Goal: Task Accomplishment & Management: Complete application form

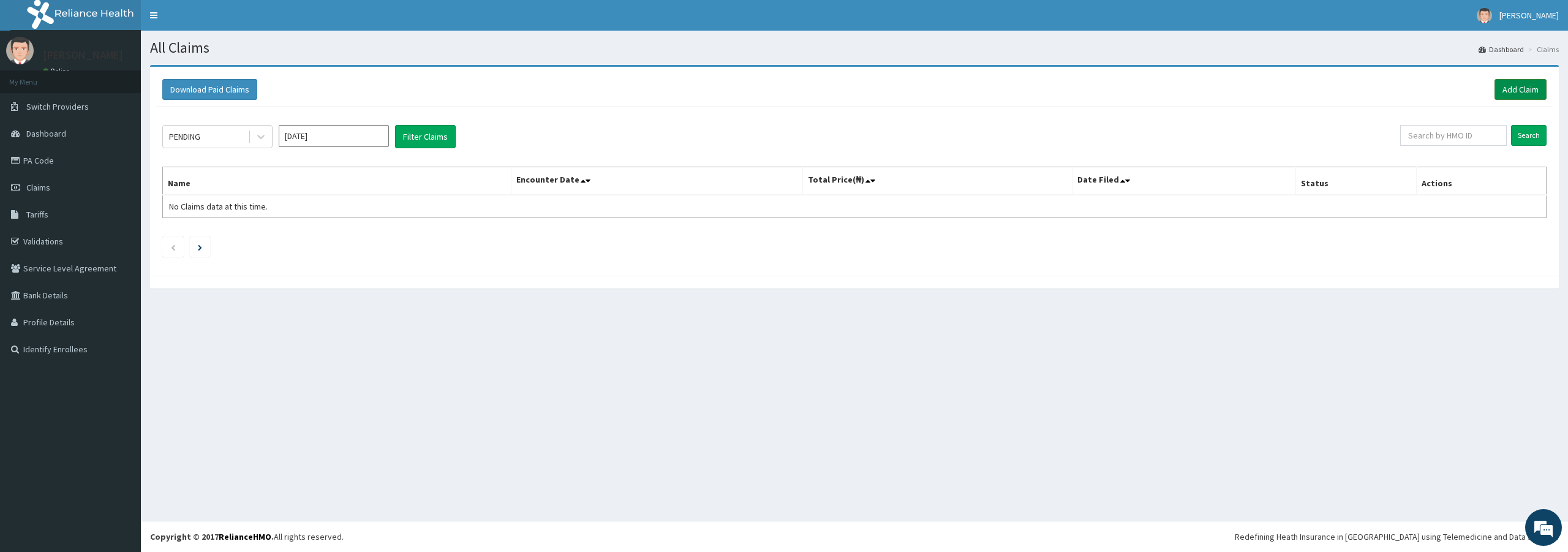
click at [1517, 85] on link "Add Claim" at bounding box center [1521, 90] width 52 height 21
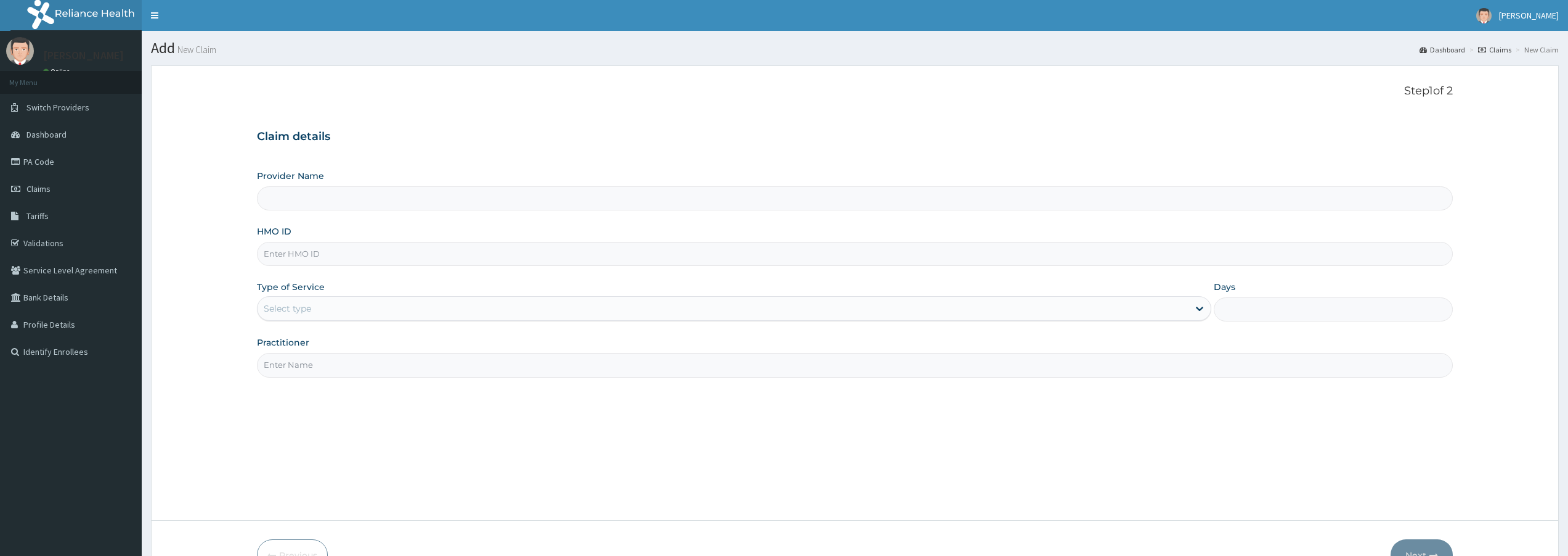
type input "Bodyline Gym- Lekki"
type input "1"
click at [345, 253] on input "HMO ID" at bounding box center [855, 254] width 1196 height 24
type input "b"
type input "BPV/10009/A"
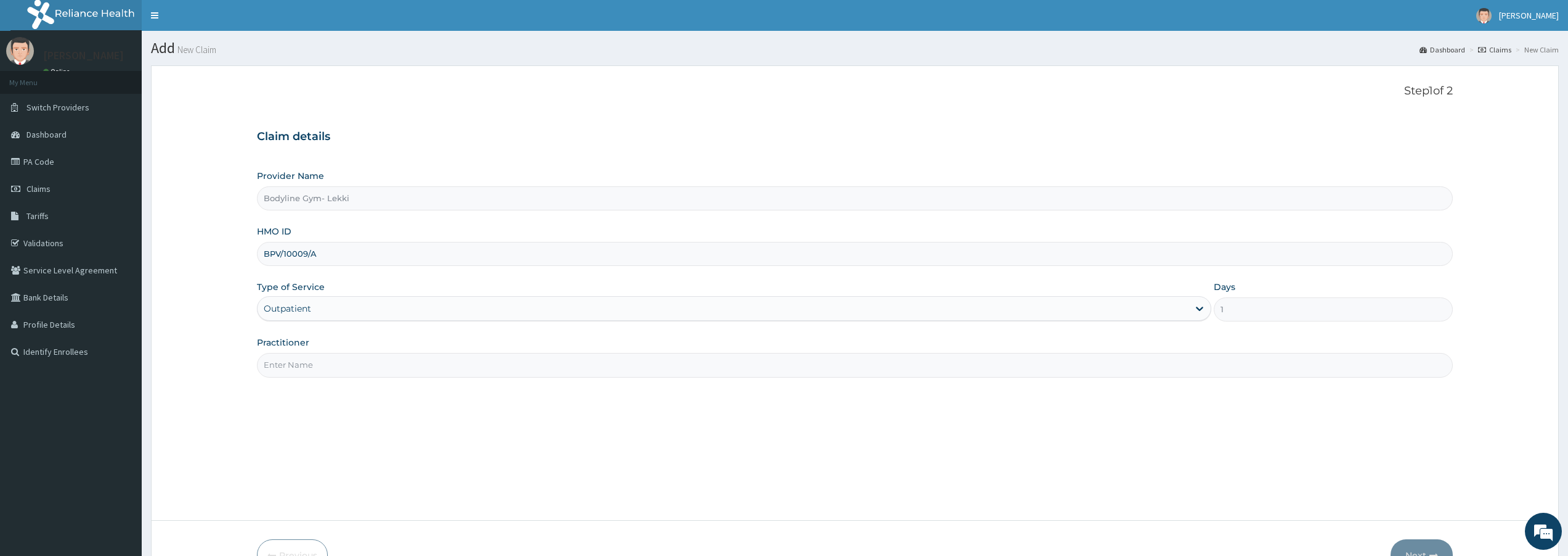
click at [322, 360] on input "Practitioner" at bounding box center [855, 365] width 1196 height 24
type input "BODYLINE"
click at [1418, 548] on button "Next" at bounding box center [1422, 554] width 62 height 32
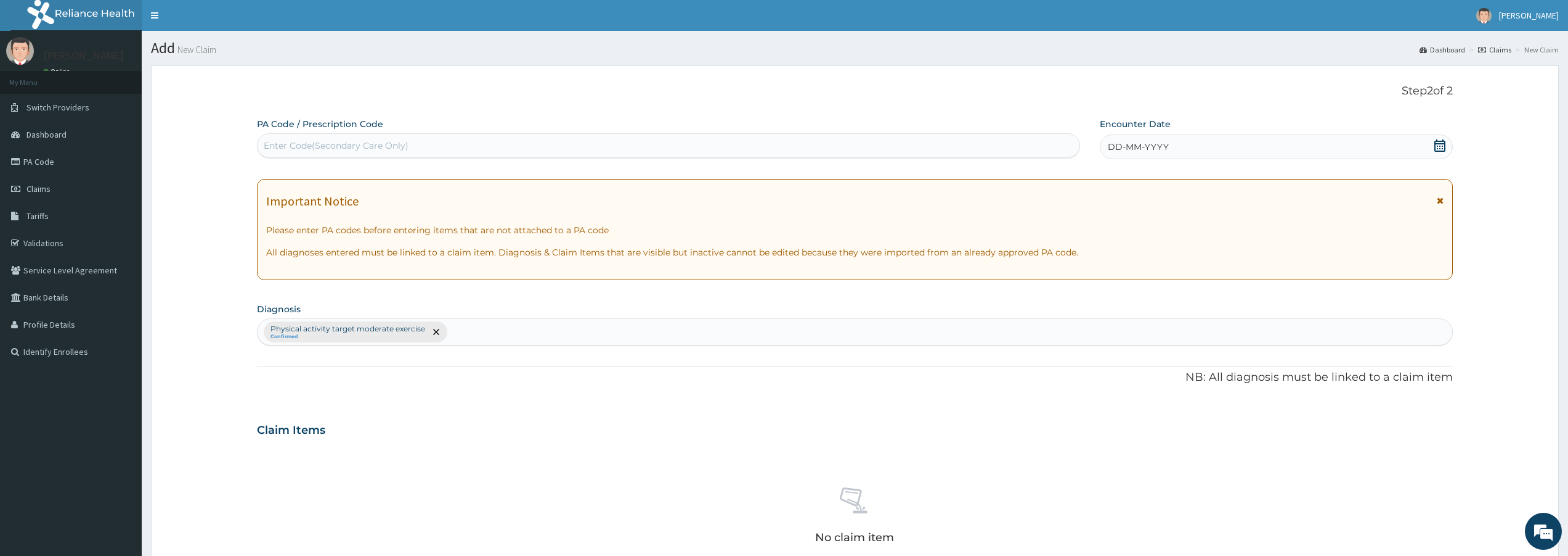
click at [392, 144] on div "Enter Code(Secondary Care Only)" at bounding box center [336, 145] width 145 height 13
type input "PA/D2388C"
click at [1315, 134] on div "Encounter Date DD-MM-YYYY" at bounding box center [1276, 138] width 353 height 42
click at [1306, 137] on div "DD-MM-YYYY" at bounding box center [1276, 146] width 353 height 24
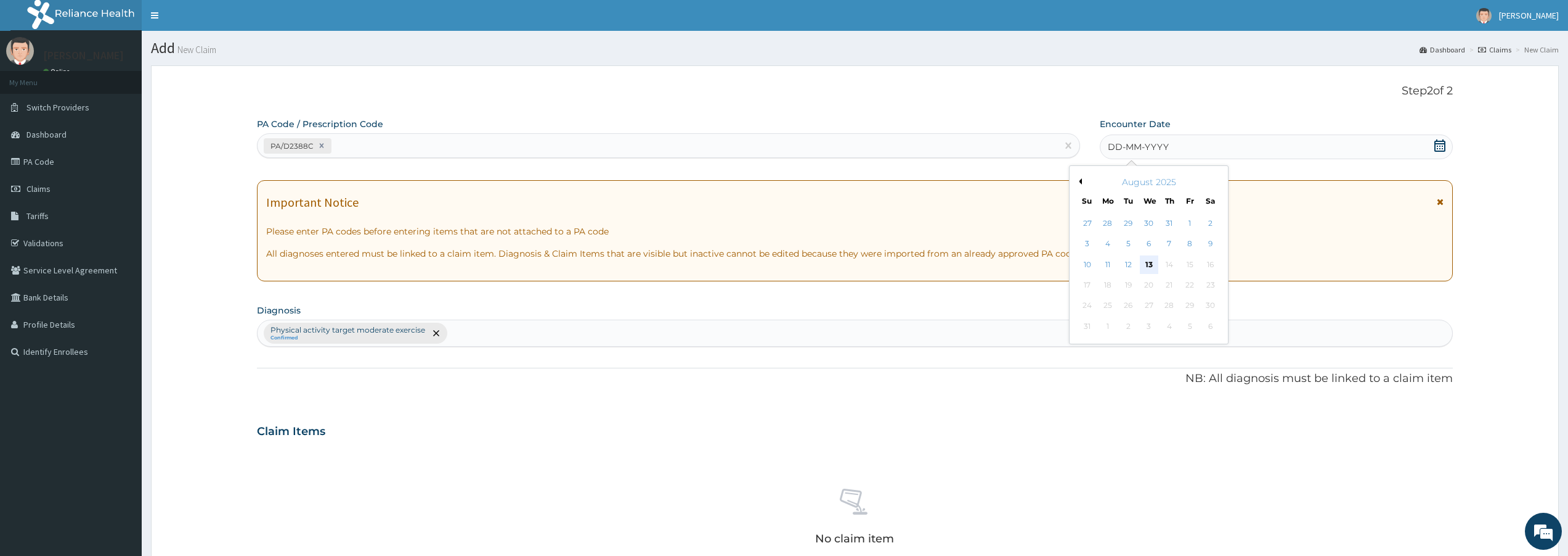
click at [1152, 267] on div "13" at bounding box center [1149, 264] width 18 height 18
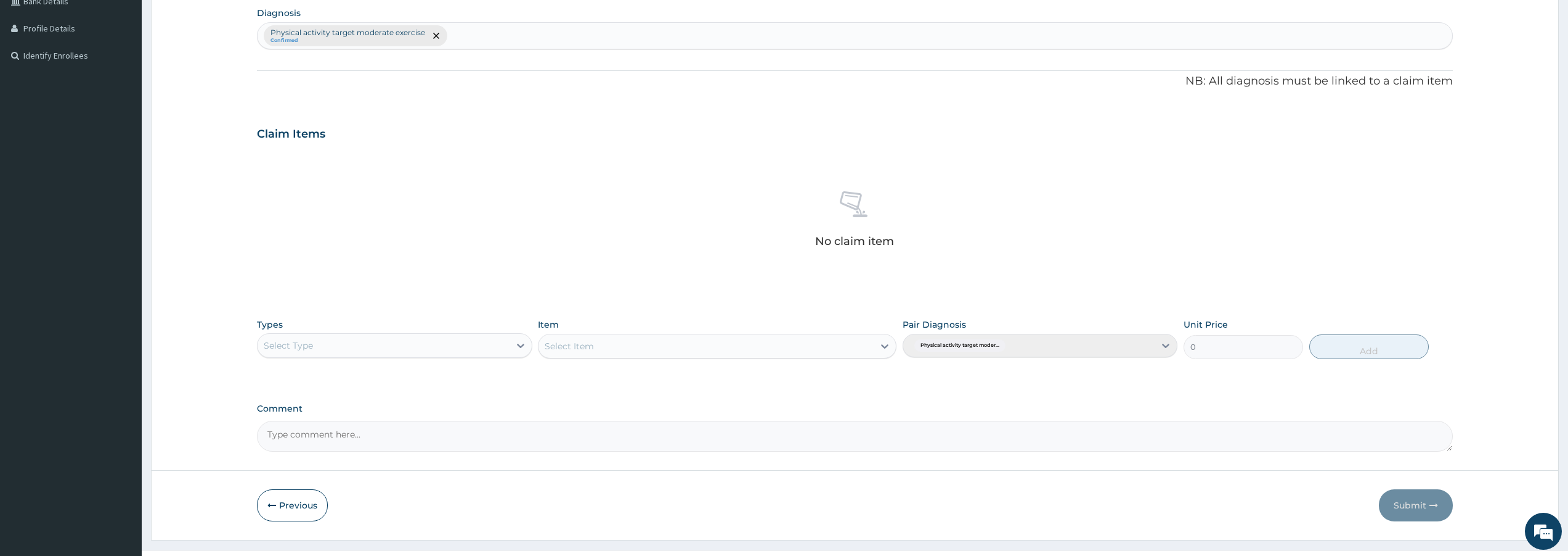
scroll to position [308, 0]
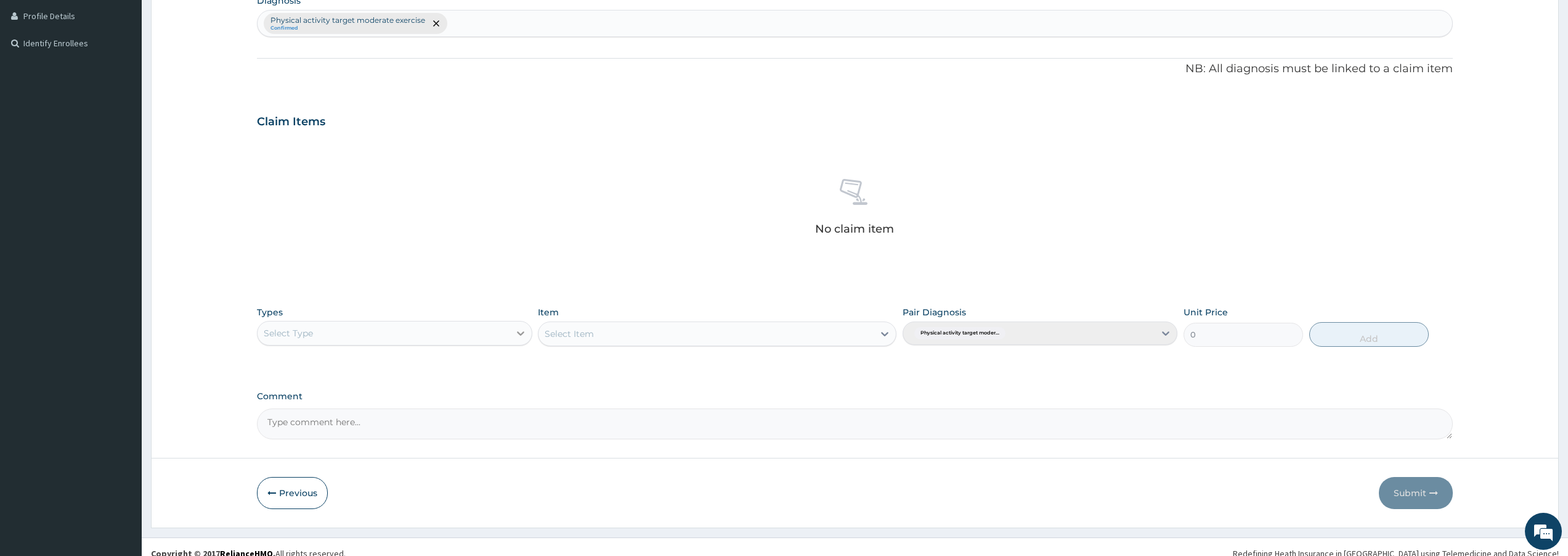
click at [517, 334] on icon at bounding box center [521, 332] width 13 height 13
type input "GYM"
click at [641, 328] on div "Select Item" at bounding box center [717, 332] width 358 height 24
click at [677, 335] on div "Select Item" at bounding box center [705, 333] width 335 height 19
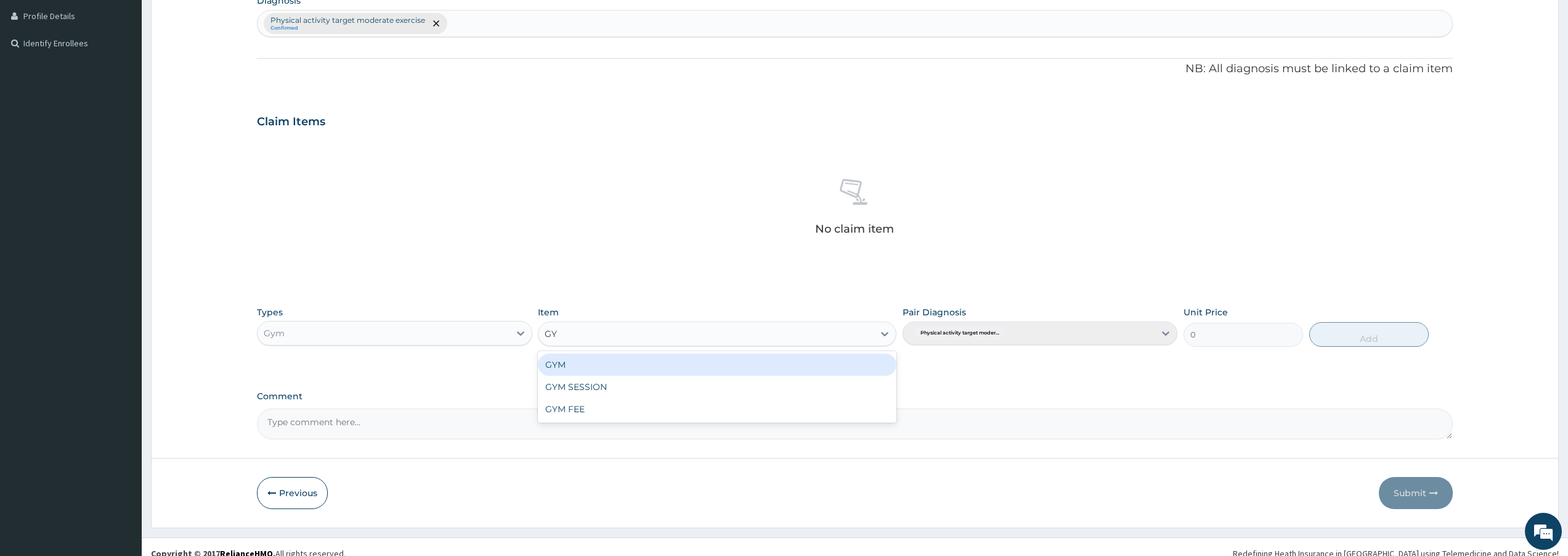
type input "GYM"
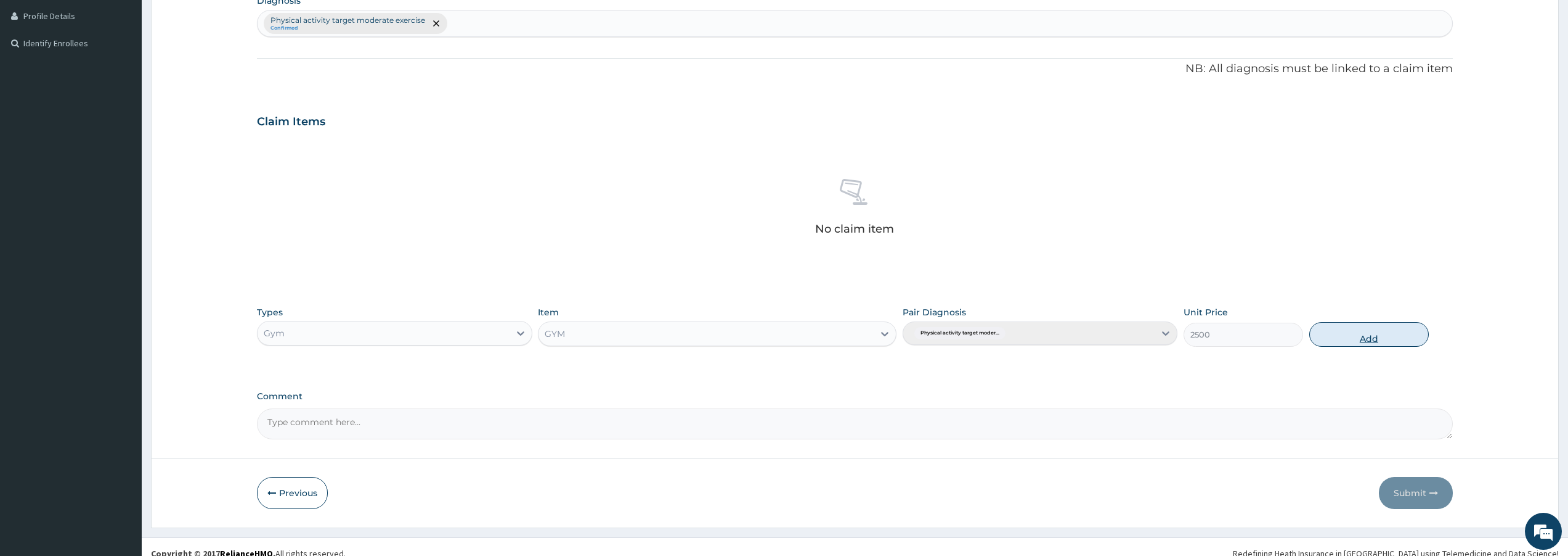
click at [1407, 336] on button "Add" at bounding box center [1369, 333] width 119 height 24
type input "0"
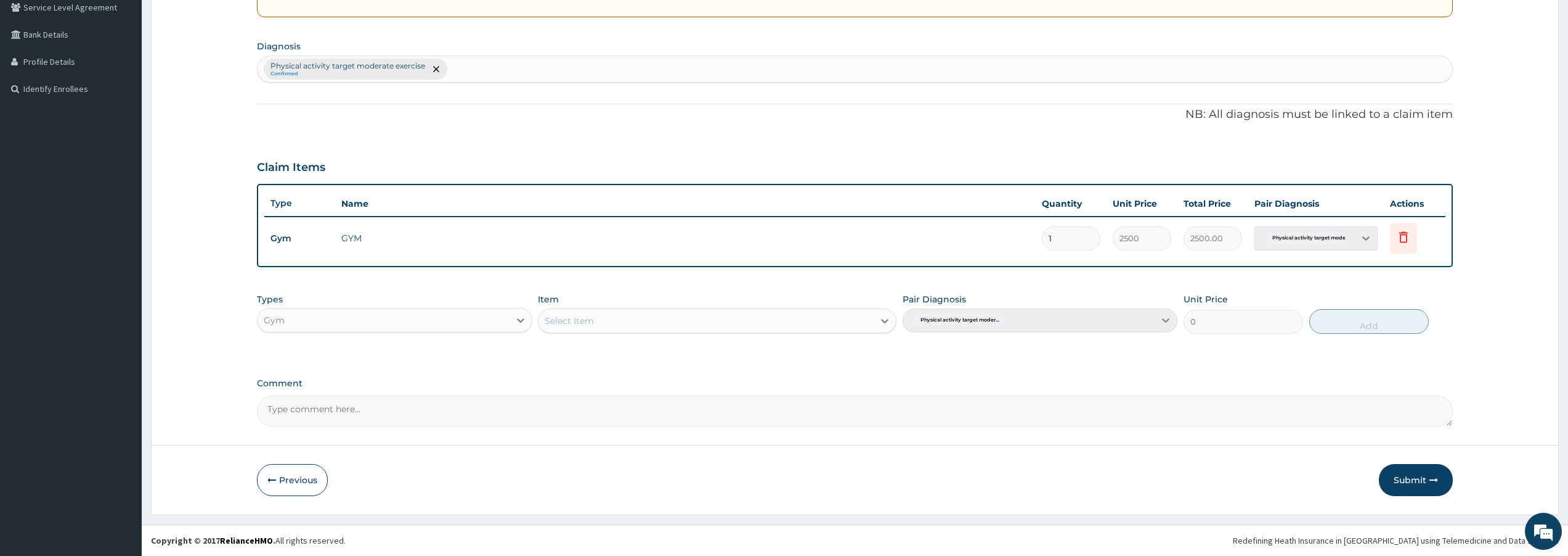
scroll to position [262, 0]
click at [1419, 479] on button "Submit" at bounding box center [1416, 479] width 74 height 32
